Goal: Task Accomplishment & Management: Use online tool/utility

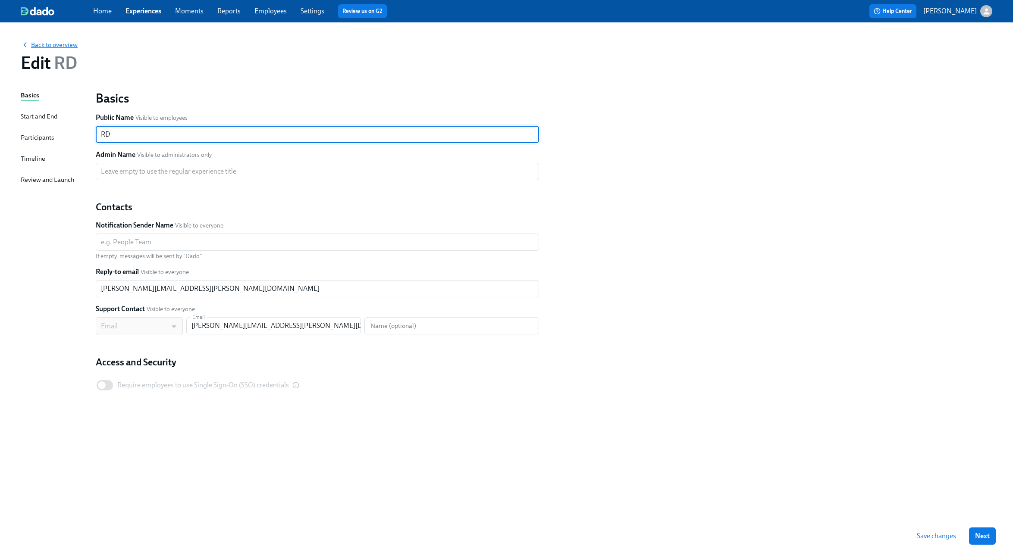
click at [60, 42] on span "Back to overview" at bounding box center [49, 45] width 57 height 9
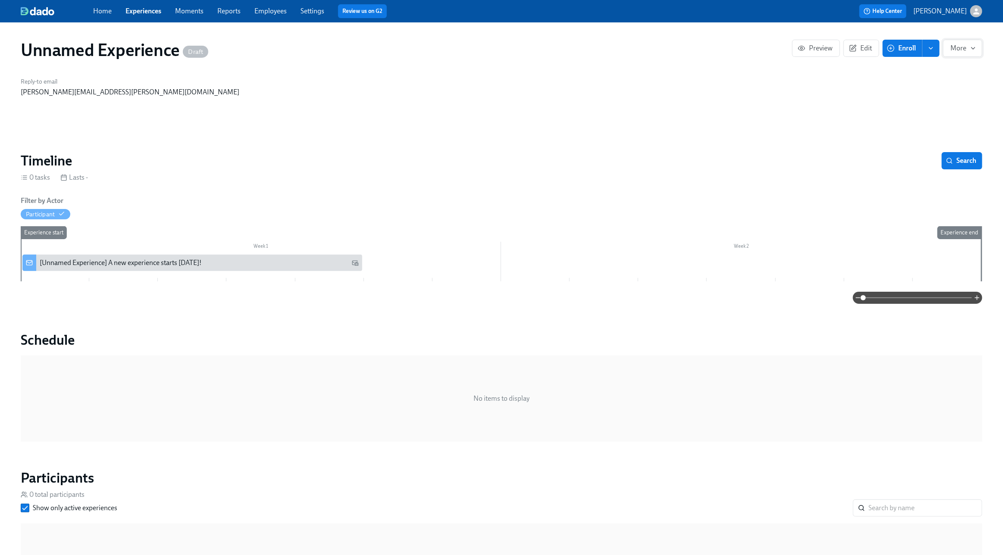
click at [970, 48] on icon "button" at bounding box center [973, 48] width 7 height 7
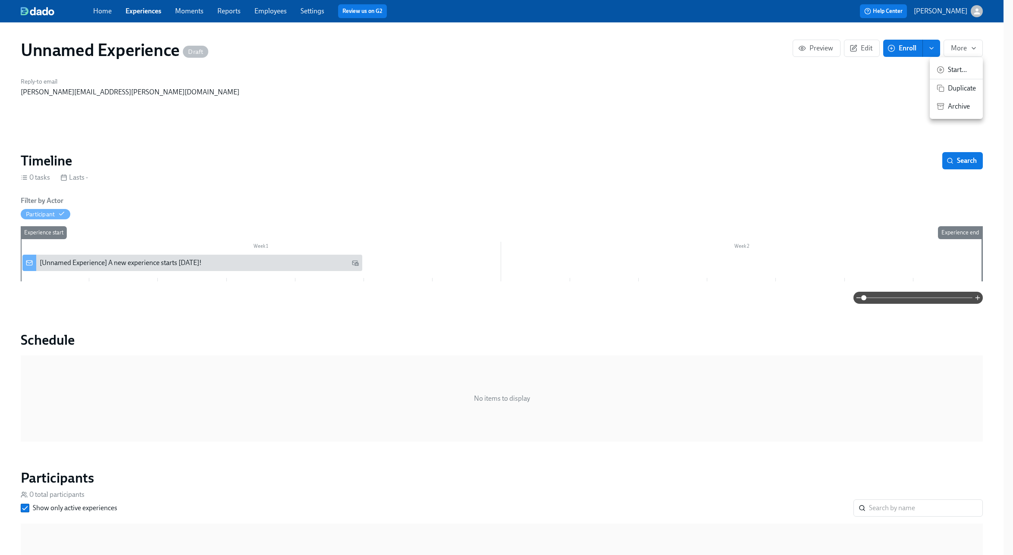
click at [841, 82] on div at bounding box center [506, 277] width 1013 height 555
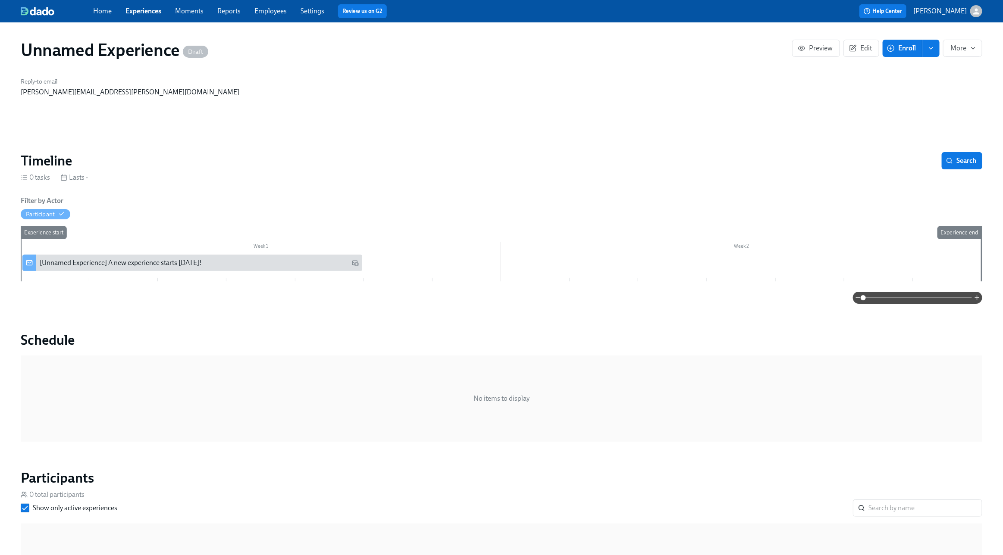
click at [854, 53] on button "Edit" at bounding box center [862, 48] width 36 height 17
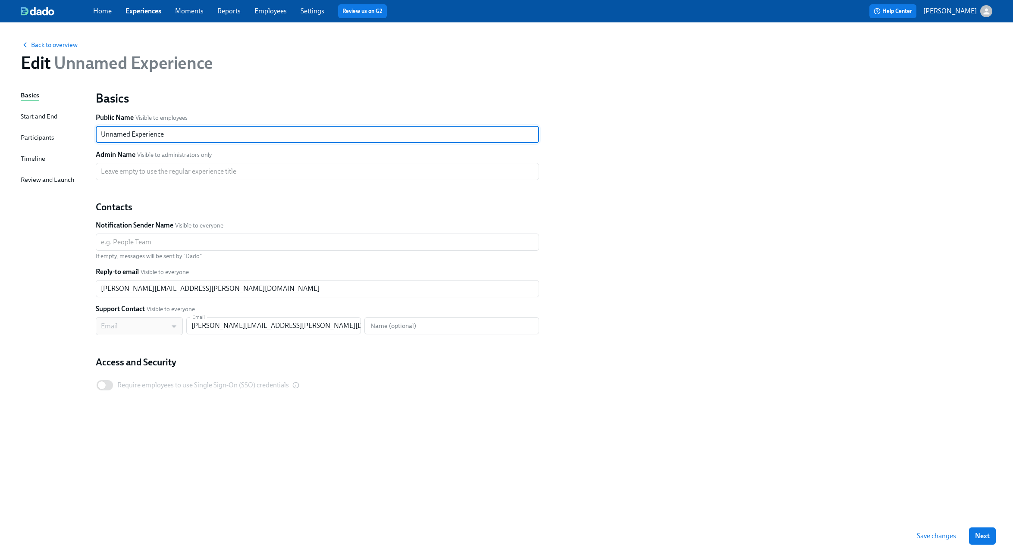
drag, startPoint x: 181, startPoint y: 130, endPoint x: 25, endPoint y: 129, distance: 156.6
click at [25, 129] on div "Basics Start and End Participants Timeline Review and Launch Basics Public Name…" at bounding box center [507, 304] width 972 height 427
type input "R"
type input "GTM Interviewer Onboarding"
click at [922, 539] on span "Save changes" at bounding box center [936, 536] width 39 height 9
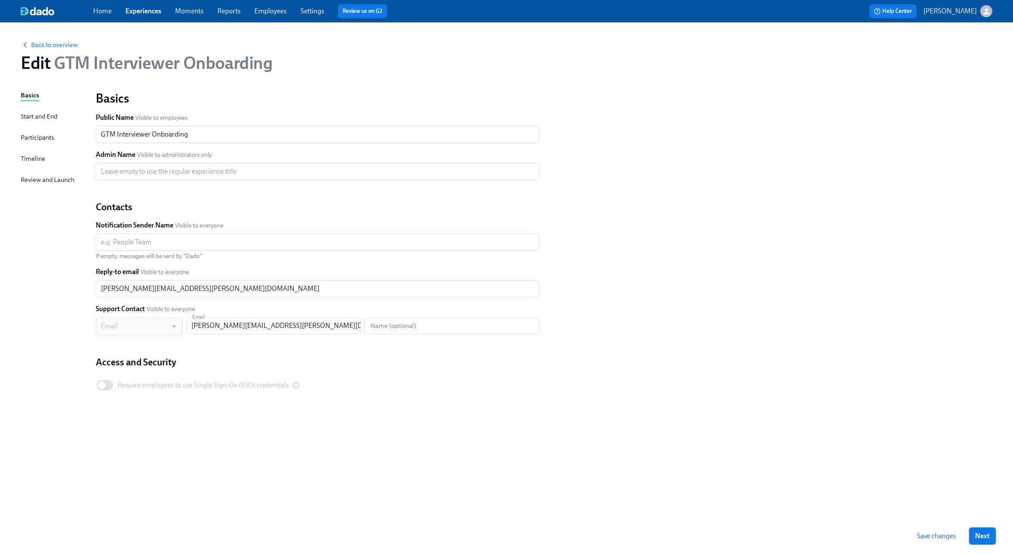
click at [984, 533] on span "Next" at bounding box center [982, 536] width 15 height 9
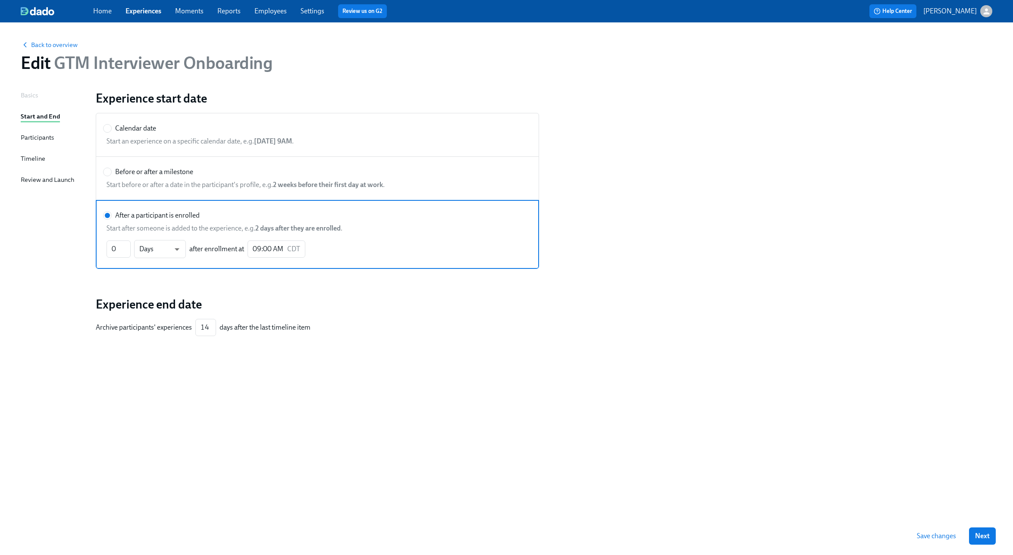
click at [984, 533] on span "Next" at bounding box center [982, 536] width 15 height 9
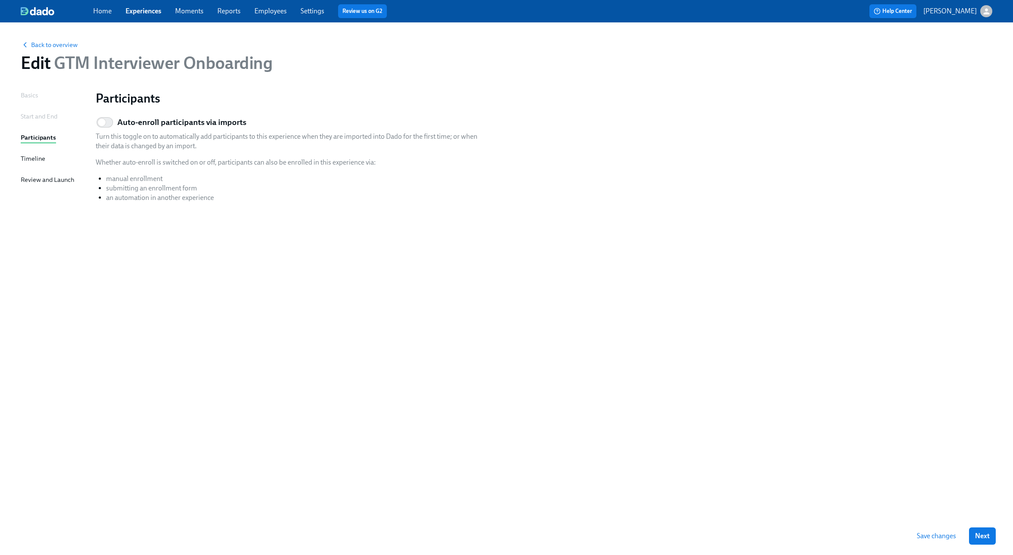
click at [984, 533] on span "Next" at bounding box center [982, 536] width 15 height 9
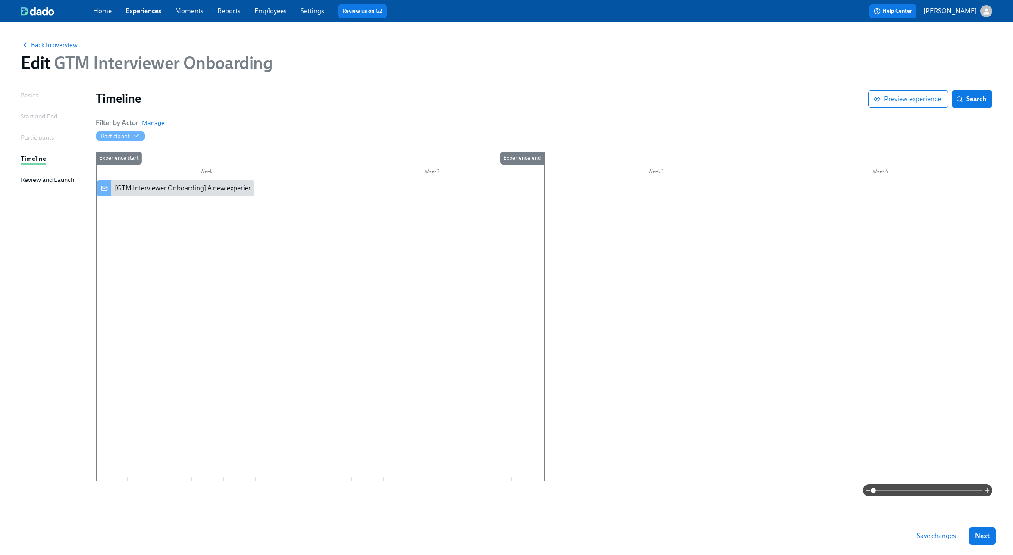
click at [984, 533] on span "Next" at bounding box center [982, 536] width 15 height 9
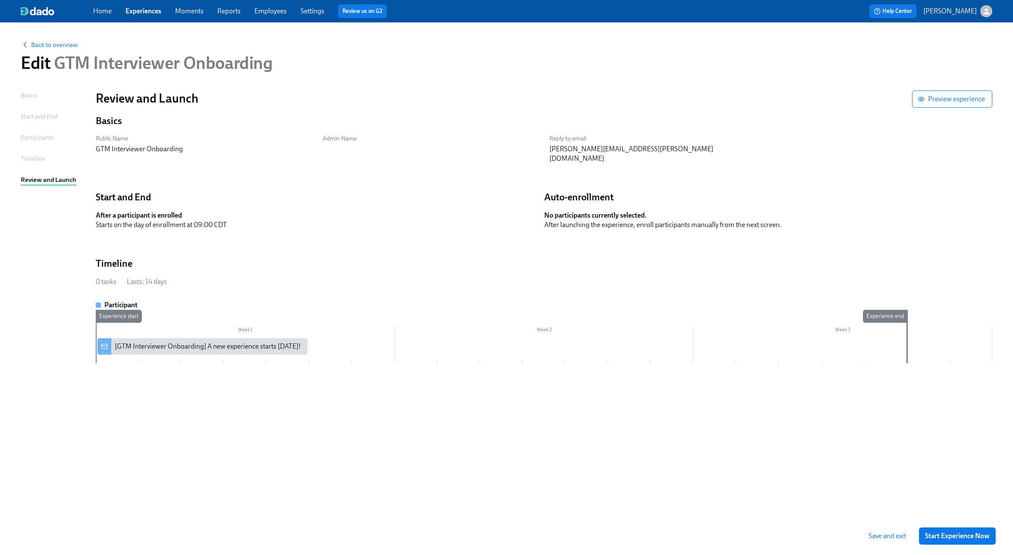
click at [880, 541] on span "Save and exit" at bounding box center [888, 536] width 38 height 9
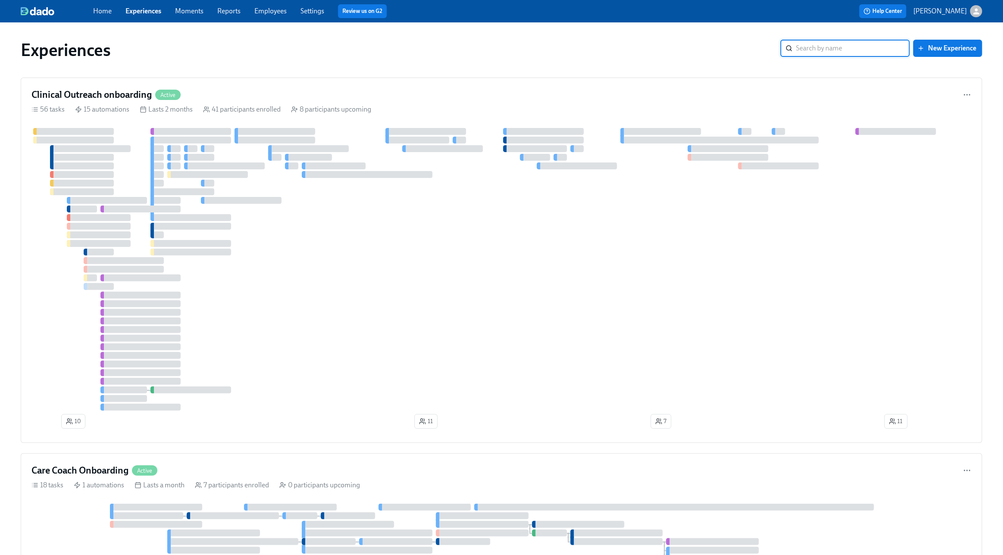
click at [831, 50] on input "search" at bounding box center [853, 48] width 114 height 17
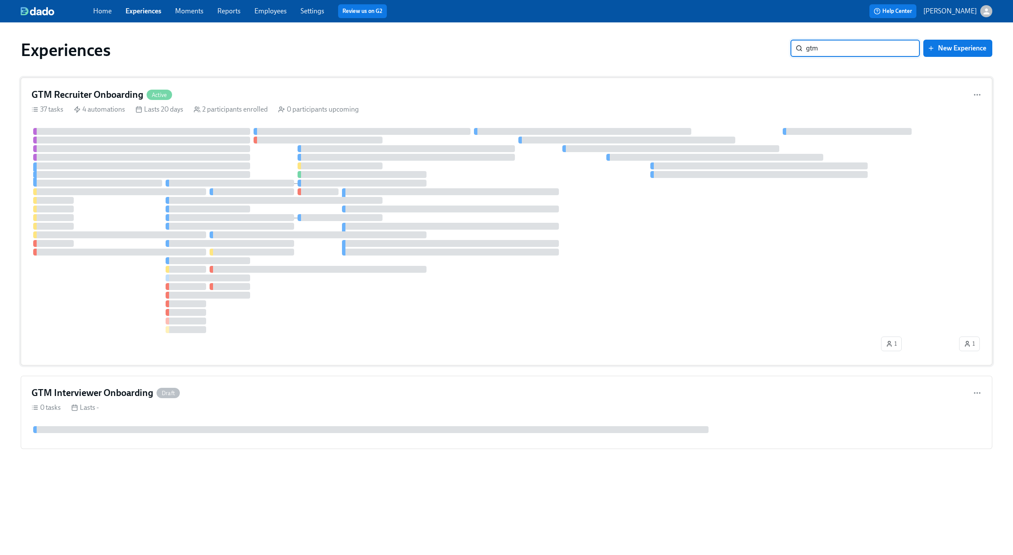
type input "gtm"
click at [370, 88] on div "GTM Recruiter Onboarding Active" at bounding box center [506, 94] width 950 height 13
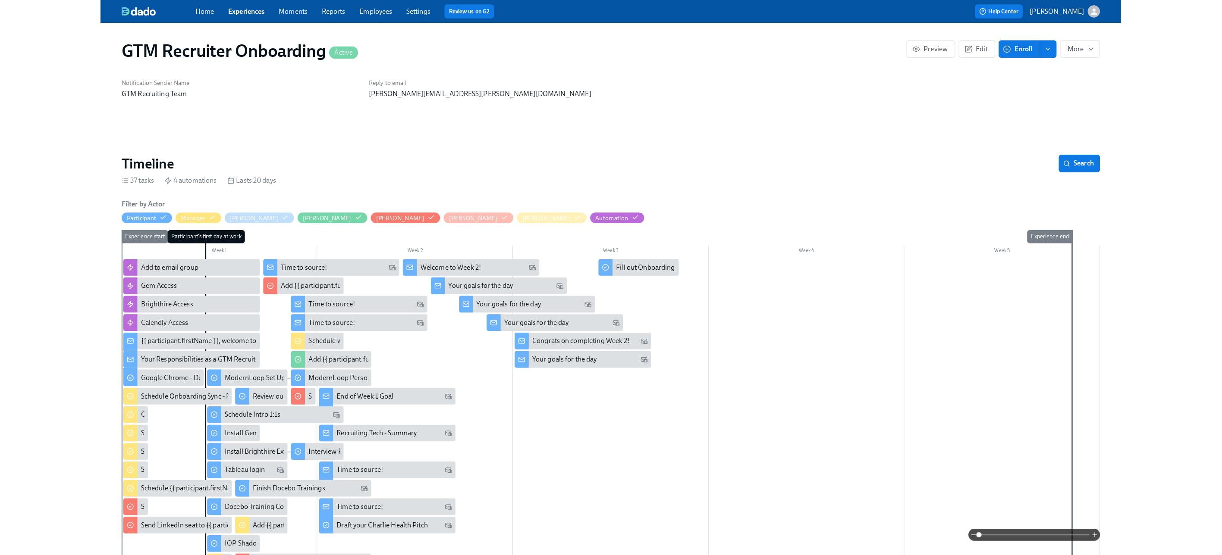
scroll to position [0, 1348]
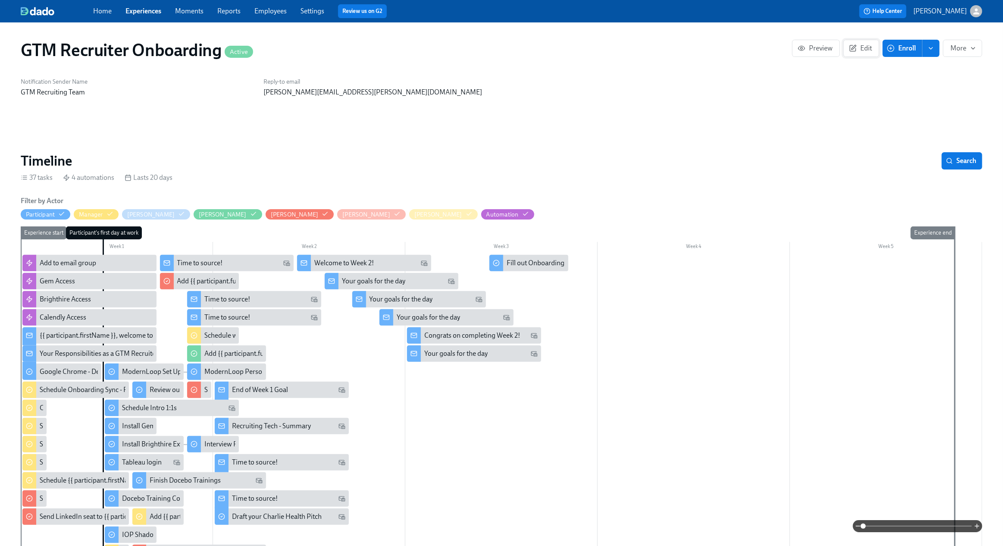
click at [869, 48] on span "Edit" at bounding box center [861, 48] width 21 height 9
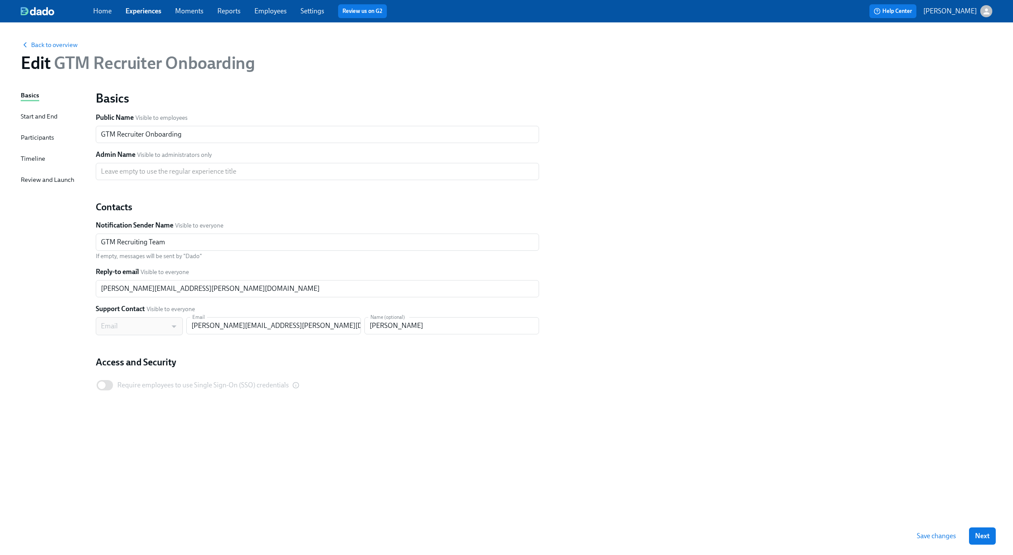
click at [39, 159] on div "Timeline" at bounding box center [33, 158] width 25 height 9
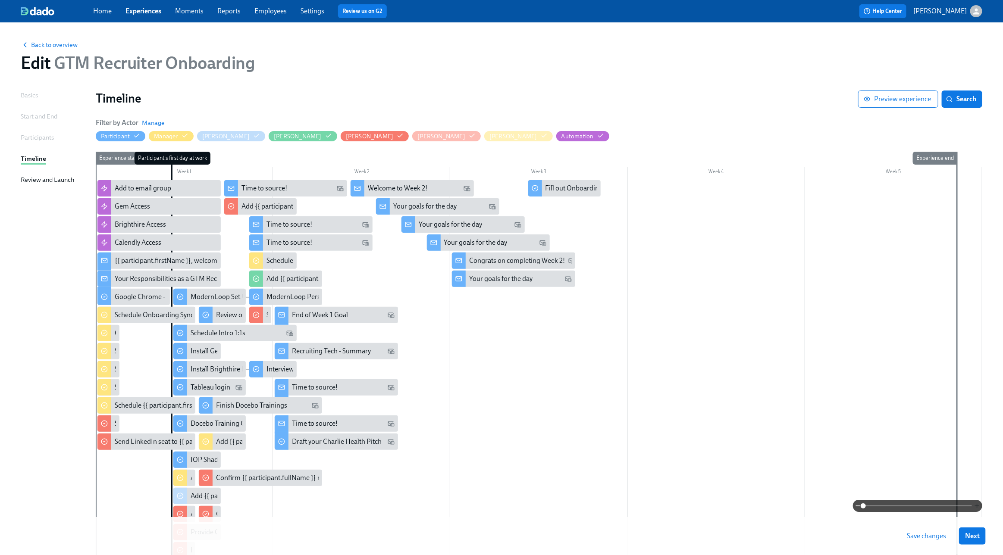
click at [979, 503] on icon "button" at bounding box center [977, 506] width 7 height 7
click at [979, 505] on icon "button" at bounding box center [977, 506] width 7 height 7
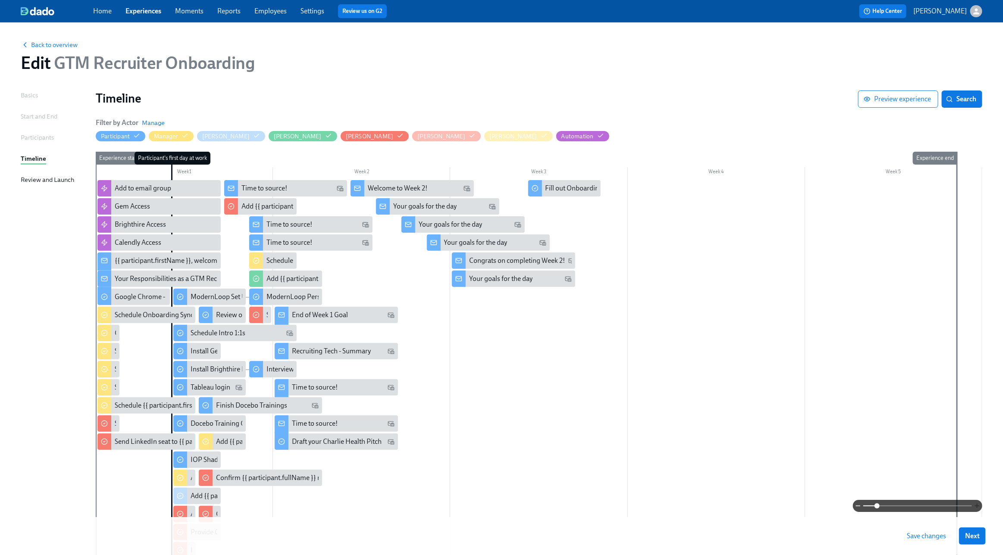
click at [979, 505] on icon "button" at bounding box center [977, 506] width 7 height 7
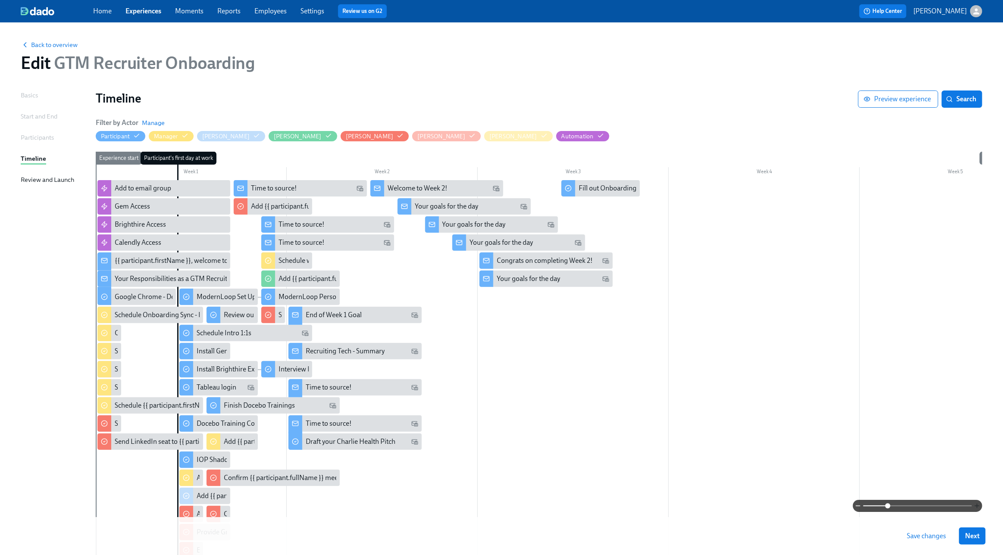
click at [979, 505] on icon "button" at bounding box center [977, 506] width 7 height 7
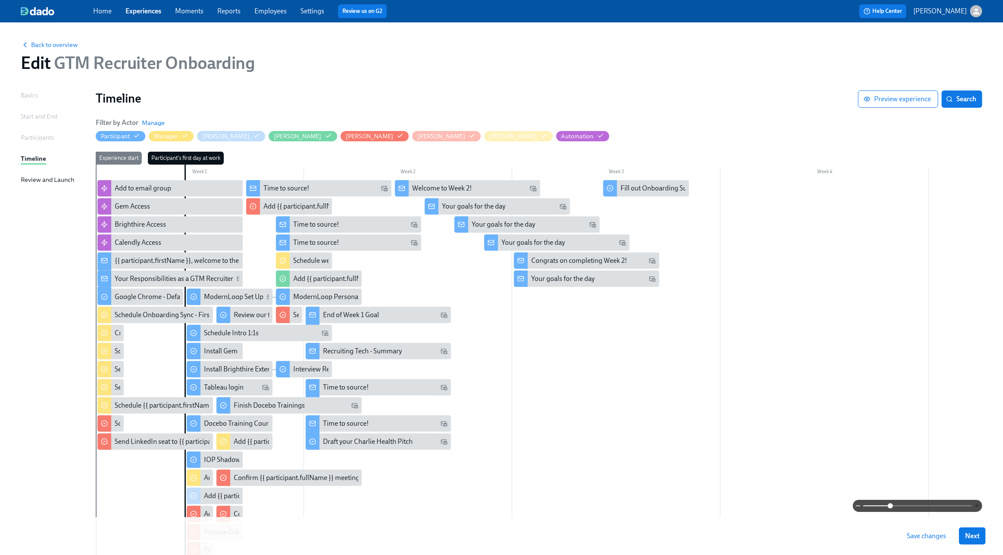
click at [979, 505] on icon "button" at bounding box center [977, 506] width 7 height 7
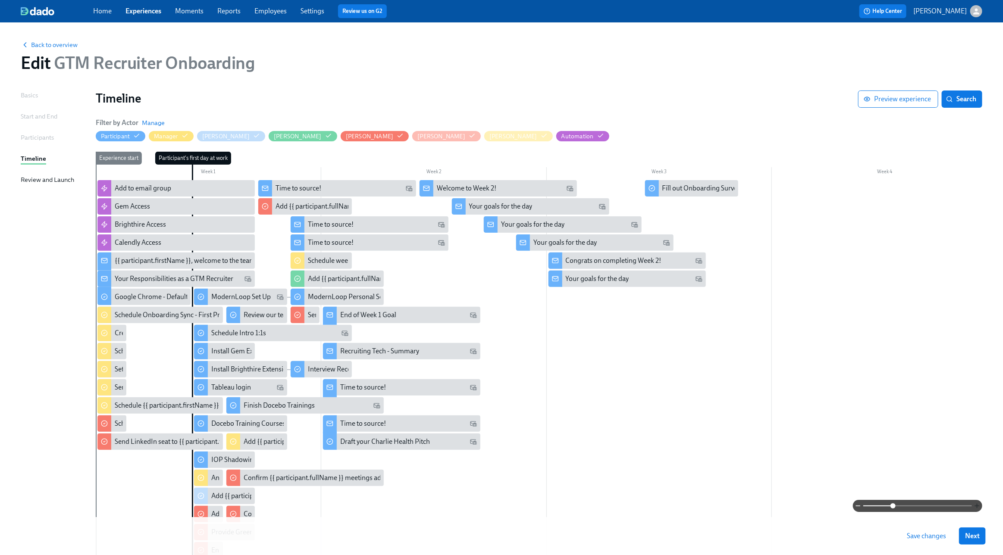
click at [979, 505] on icon "button" at bounding box center [977, 506] width 7 height 7
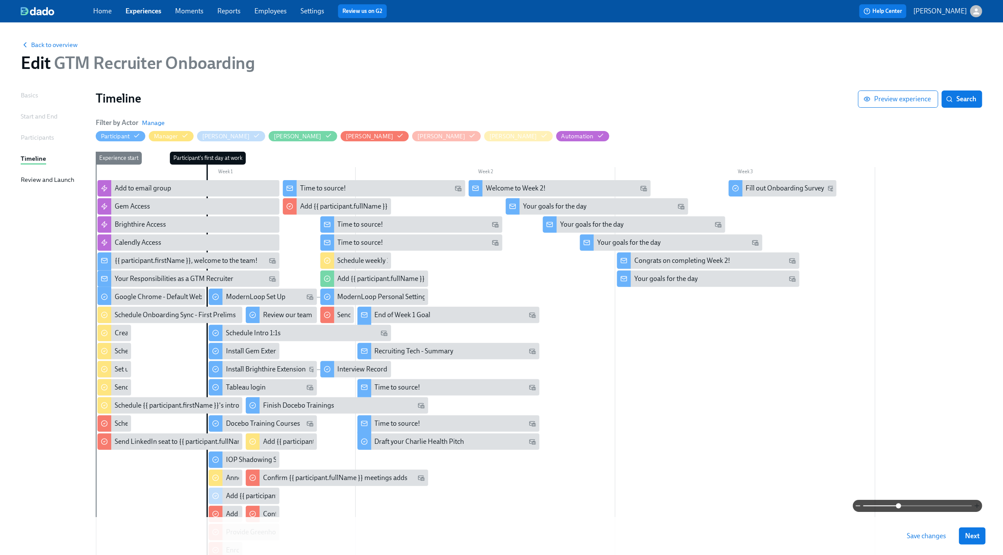
click at [979, 505] on icon "button" at bounding box center [977, 506] width 7 height 7
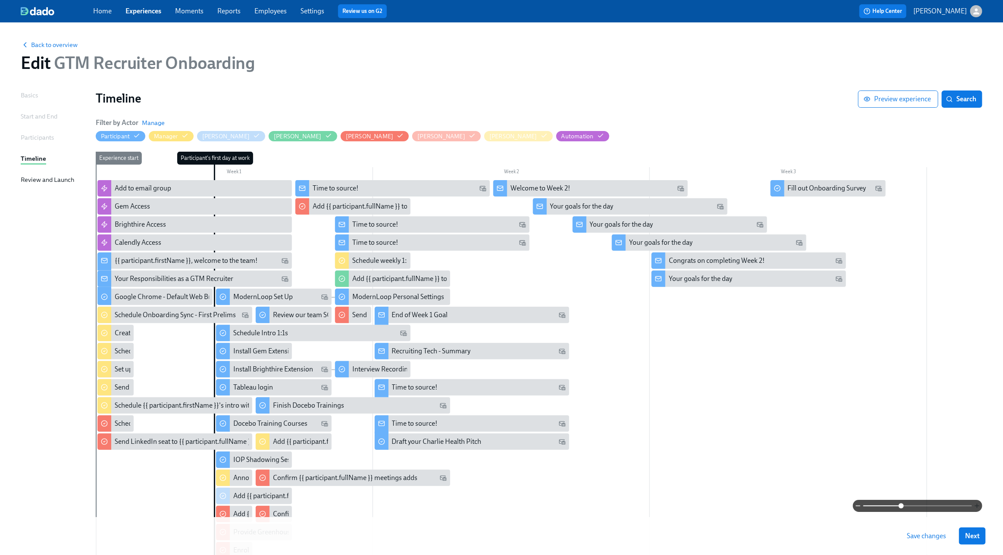
click at [979, 505] on icon "button" at bounding box center [977, 506] width 7 height 7
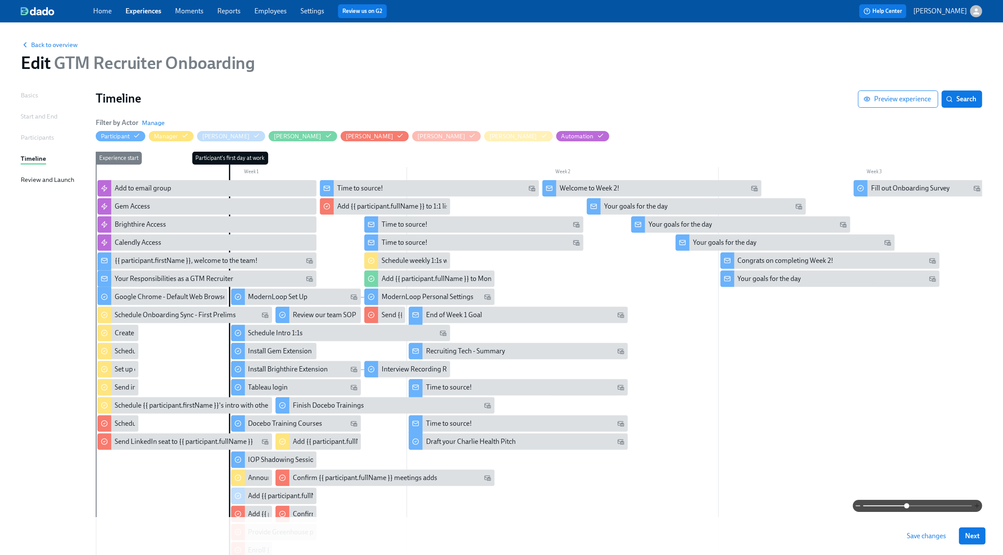
click at [979, 505] on icon "button" at bounding box center [977, 506] width 7 height 7
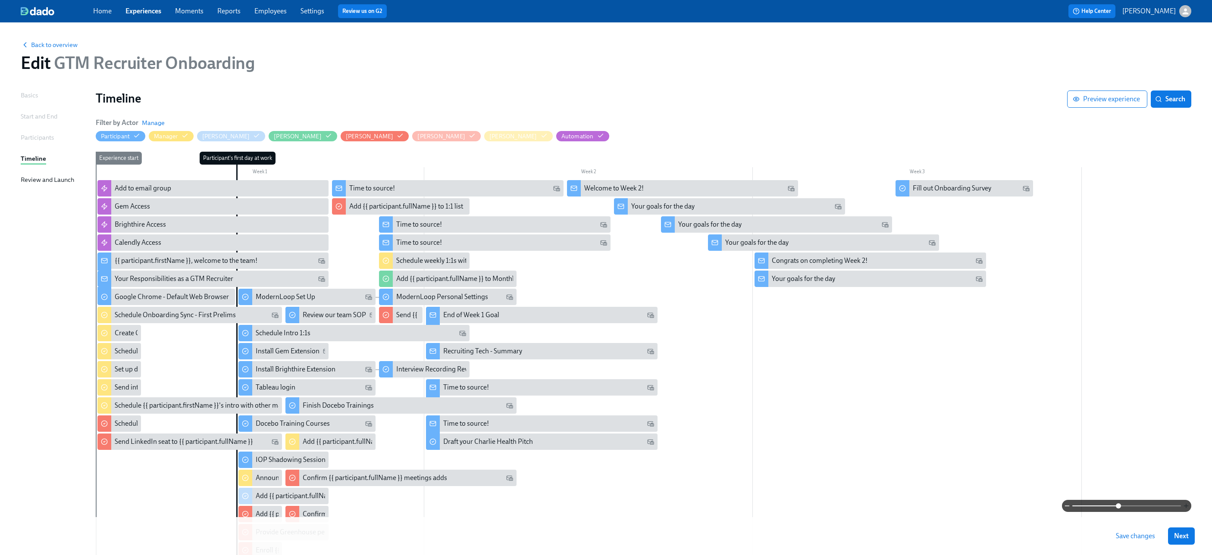
click at [1013, 504] on icon "button" at bounding box center [1186, 506] width 7 height 7
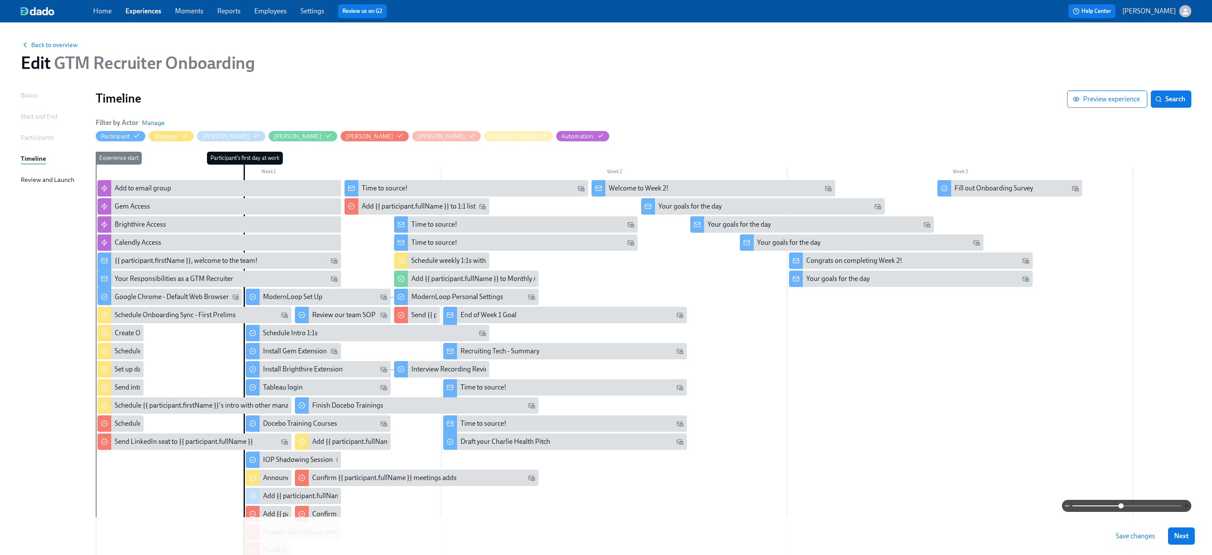
click at [1013, 504] on icon "button" at bounding box center [1186, 506] width 7 height 7
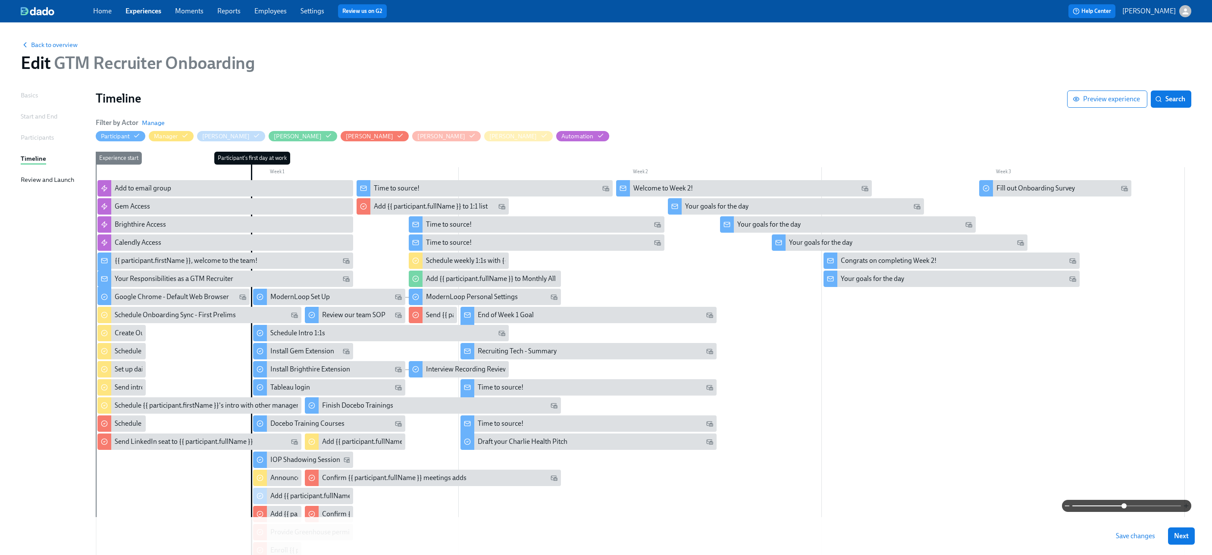
click at [1013, 504] on icon "button" at bounding box center [1186, 506] width 7 height 7
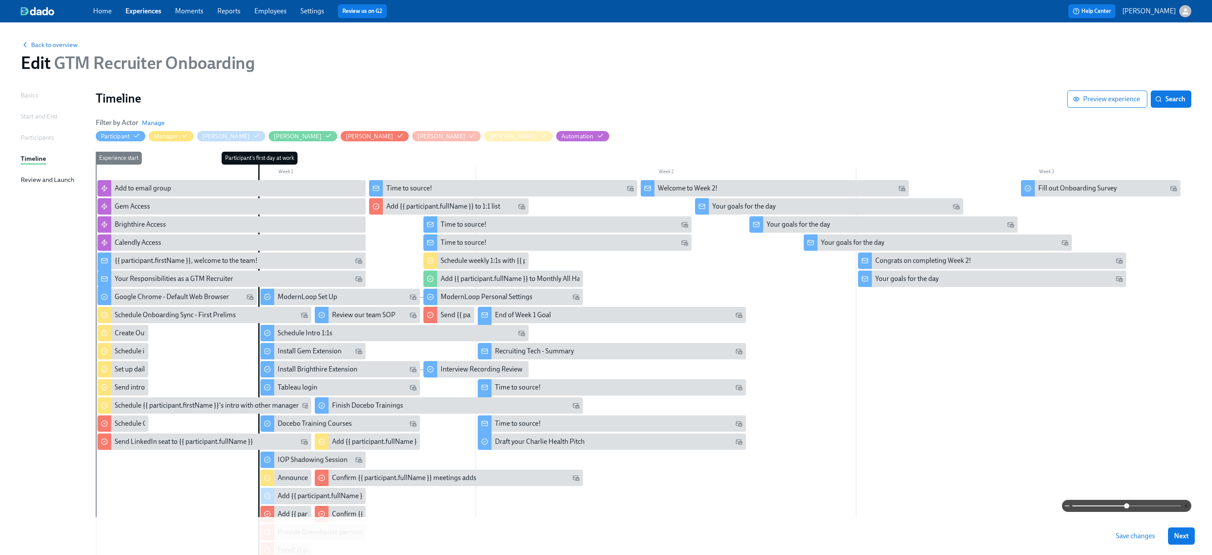
click at [1013, 504] on icon "button" at bounding box center [1186, 506] width 7 height 7
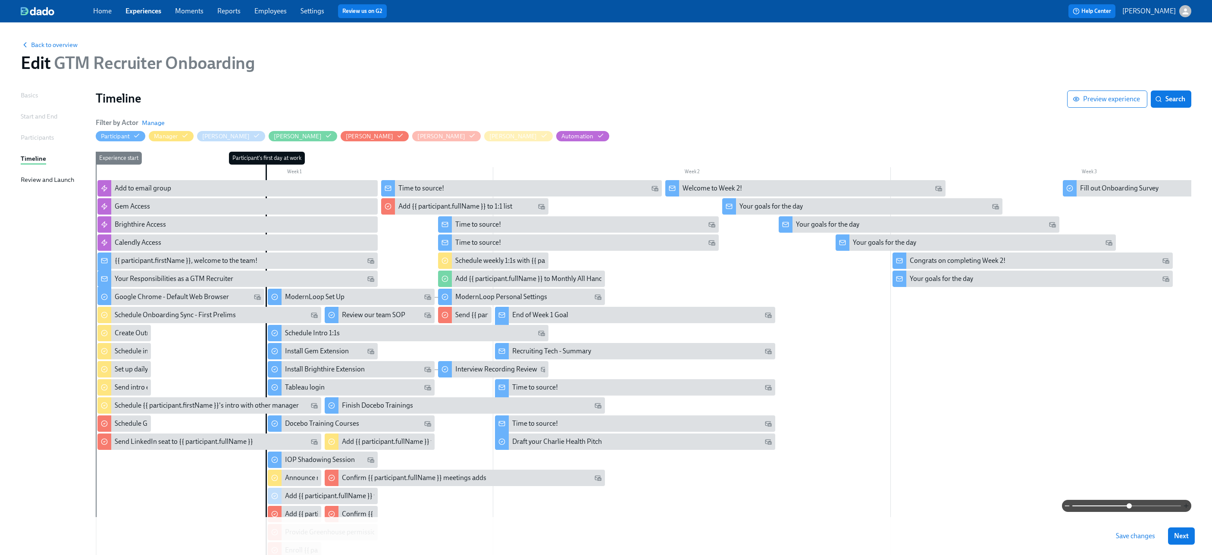
click at [1013, 504] on icon "button" at bounding box center [1186, 506] width 7 height 7
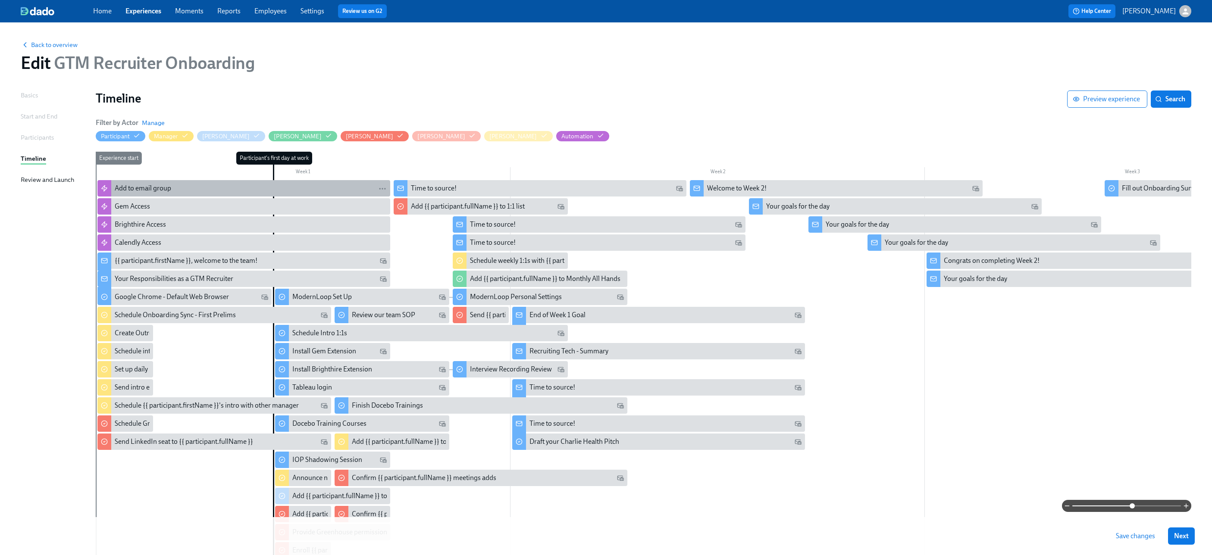
click at [135, 191] on div "Add to email group" at bounding box center [143, 188] width 56 height 9
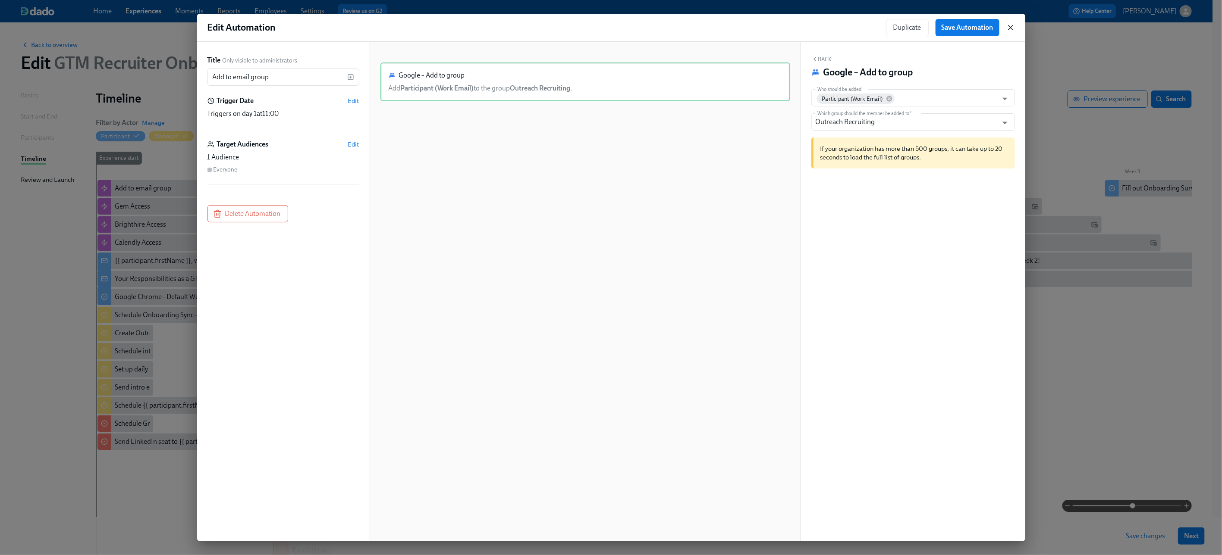
click at [1010, 29] on icon "button" at bounding box center [1010, 27] width 9 height 9
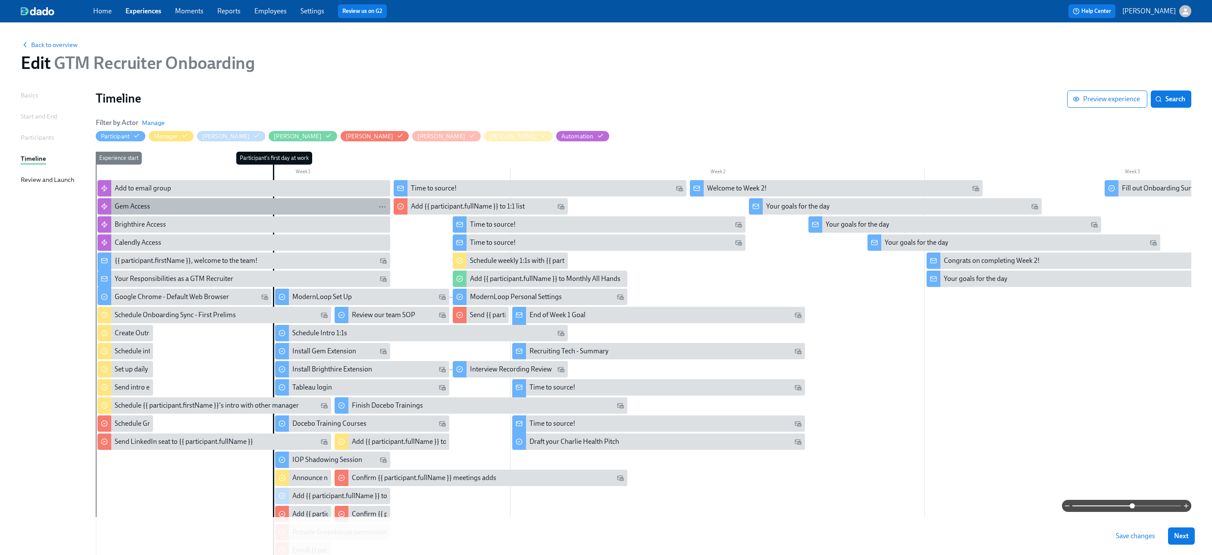
click at [197, 203] on div "Gem Access" at bounding box center [251, 206] width 272 height 9
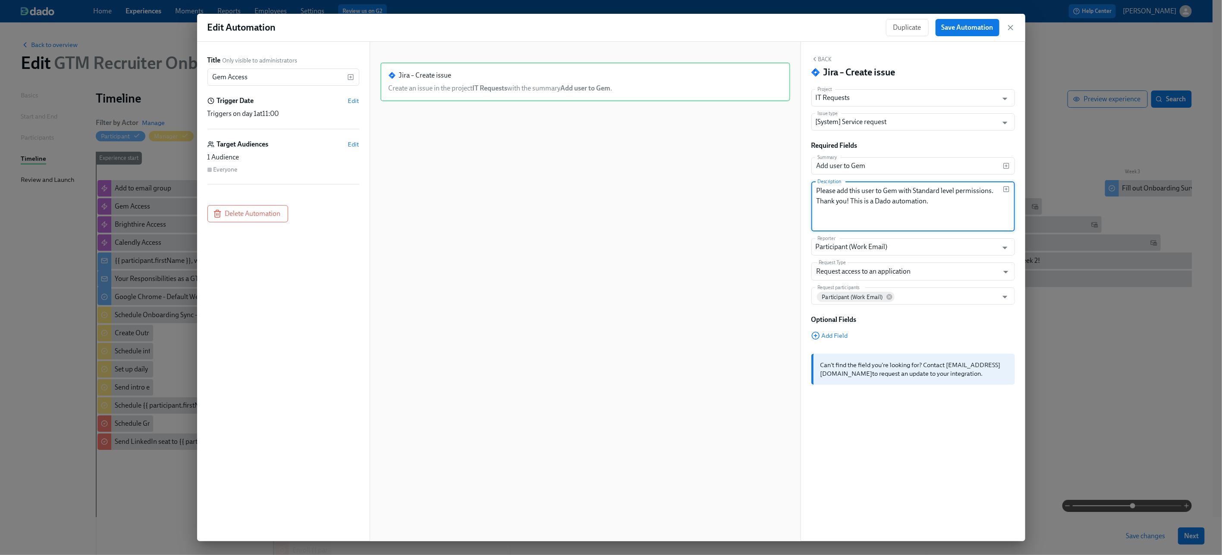
click at [949, 200] on textarea "Please add this user to Gem with Standard level permissions. Thank you! This is…" at bounding box center [909, 206] width 186 height 41
